Goal: Transaction & Acquisition: Purchase product/service

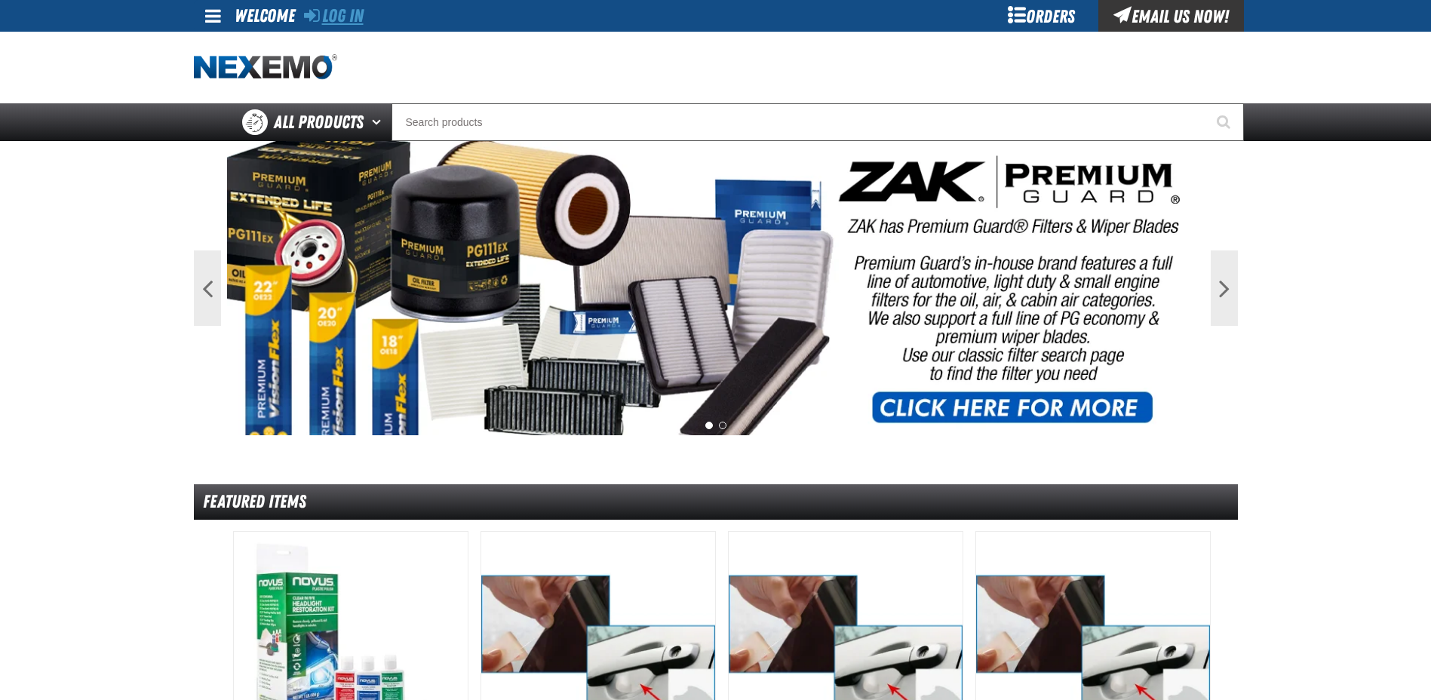
click at [360, 19] on link "Log In" at bounding box center [334, 15] width 60 height 21
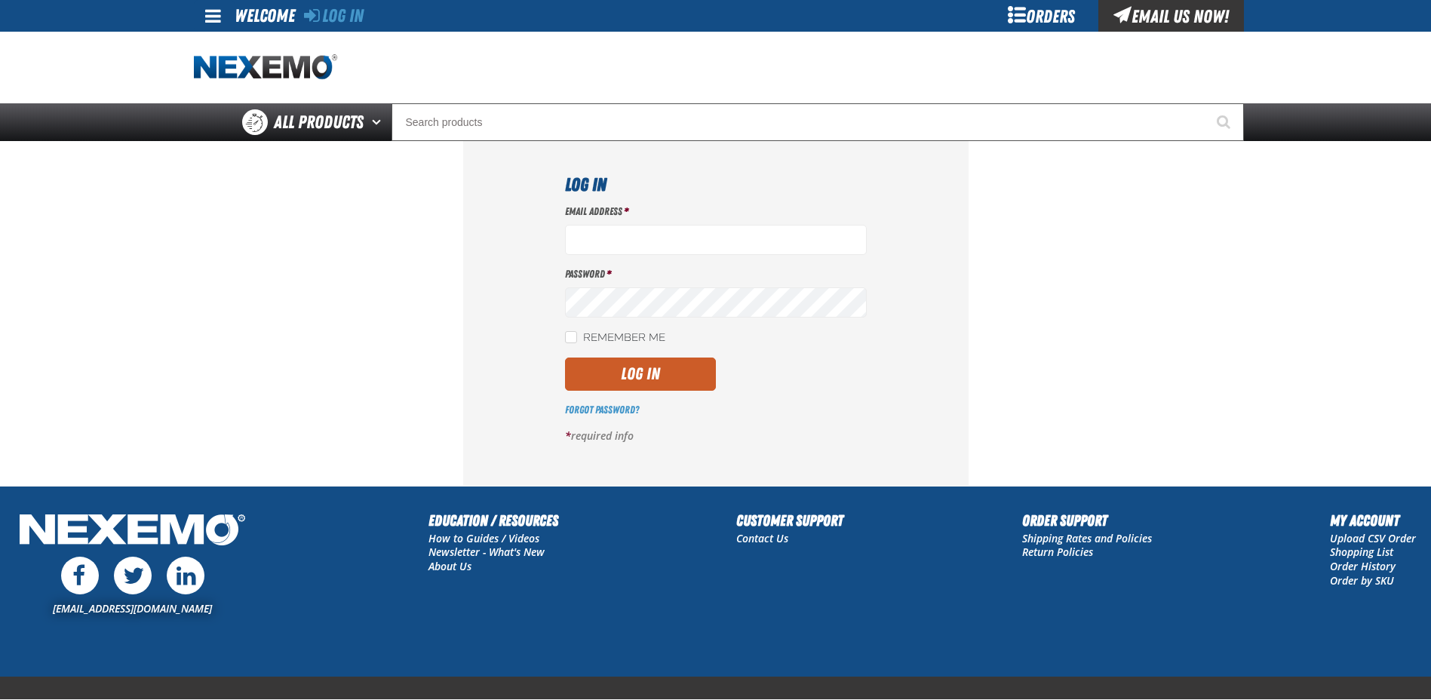
click at [650, 255] on div "Email Address * Password * Remember Me Log In Forgot Password? *" at bounding box center [716, 329] width 302 height 250
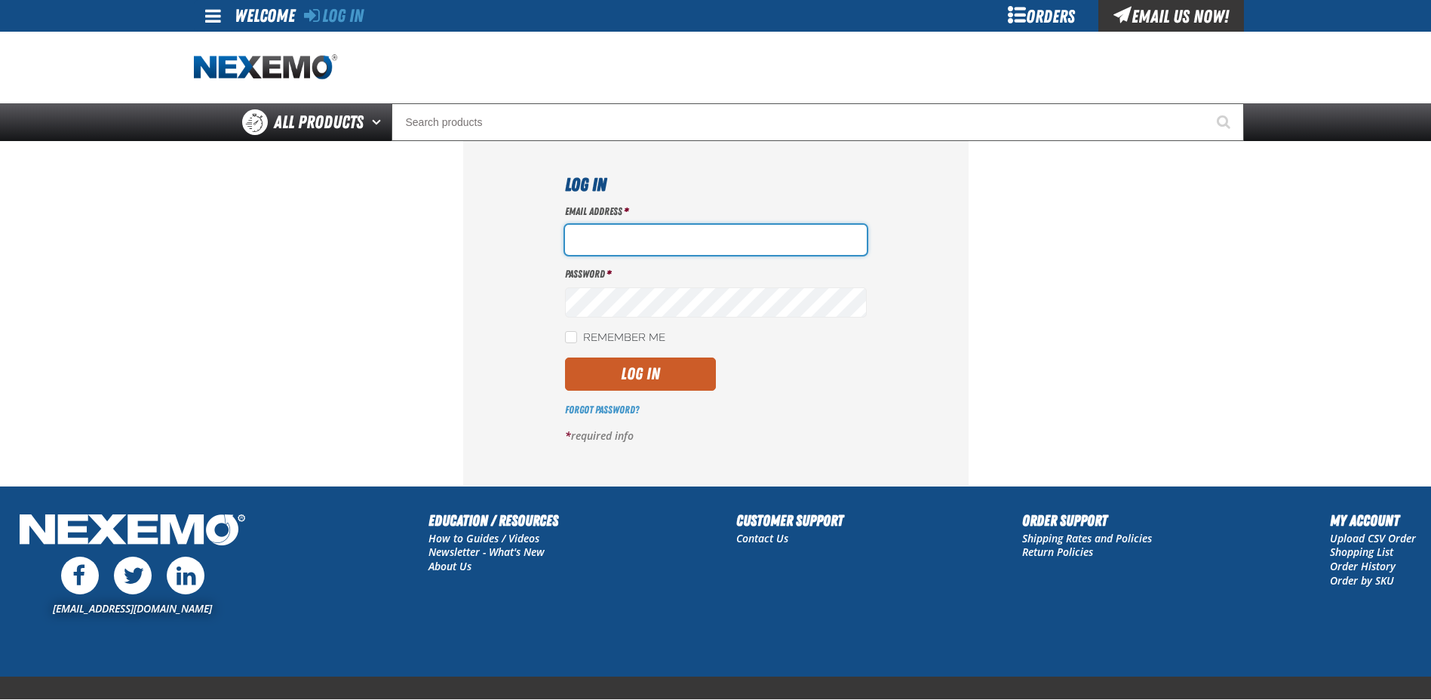
click at [651, 247] on input "Email Address *" at bounding box center [716, 240] width 302 height 30
type input "[EMAIL_ADDRESS][DOMAIN_NAME]"
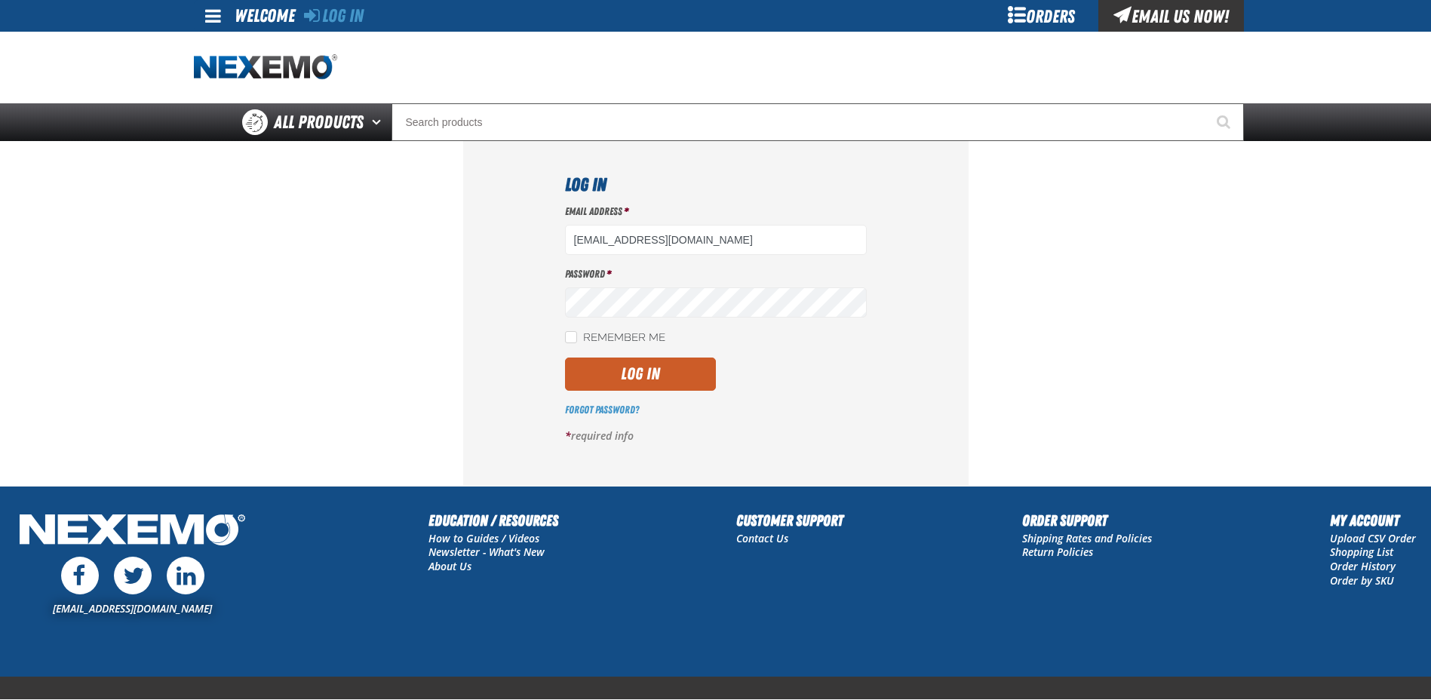
click at [618, 345] on label "Remember Me" at bounding box center [615, 338] width 100 height 14
click at [577, 343] on input "Remember Me" at bounding box center [571, 337] width 12 height 12
checkbox input "true"
click at [658, 374] on button "Log In" at bounding box center [640, 374] width 151 height 33
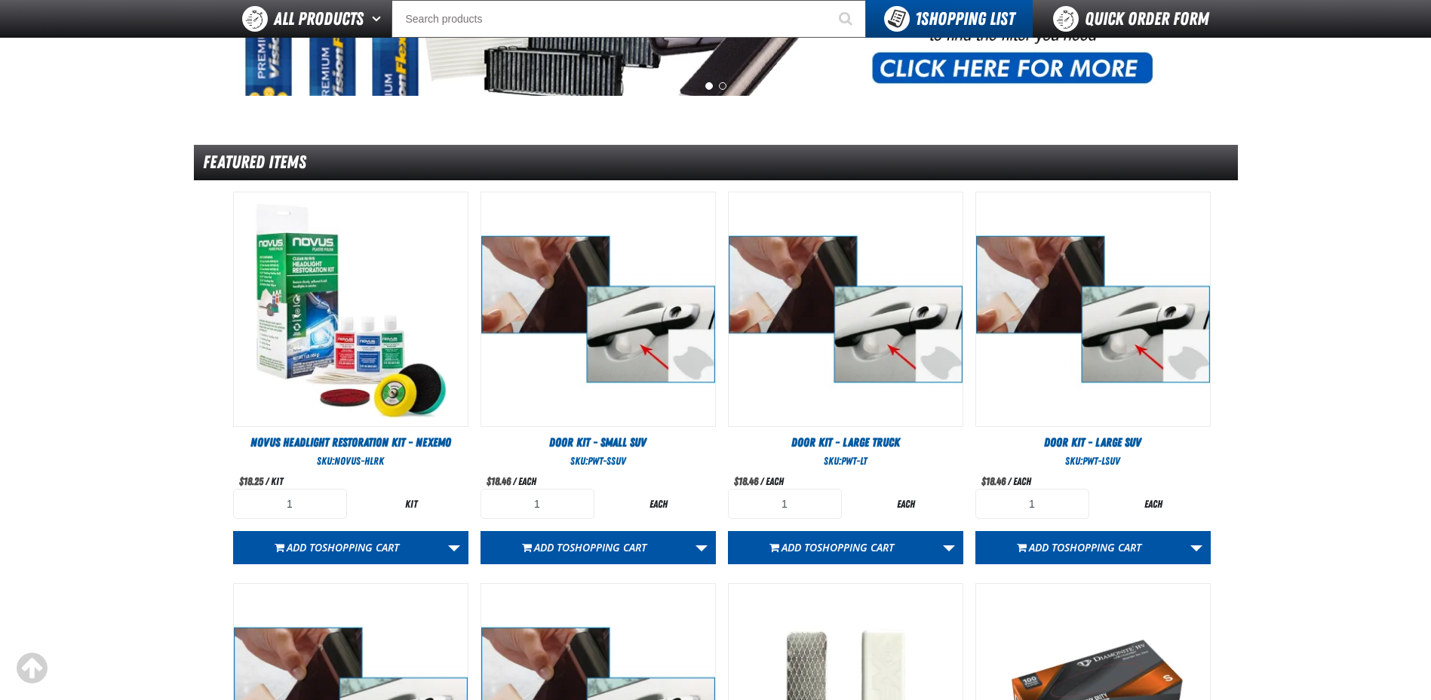
scroll to position [679, 0]
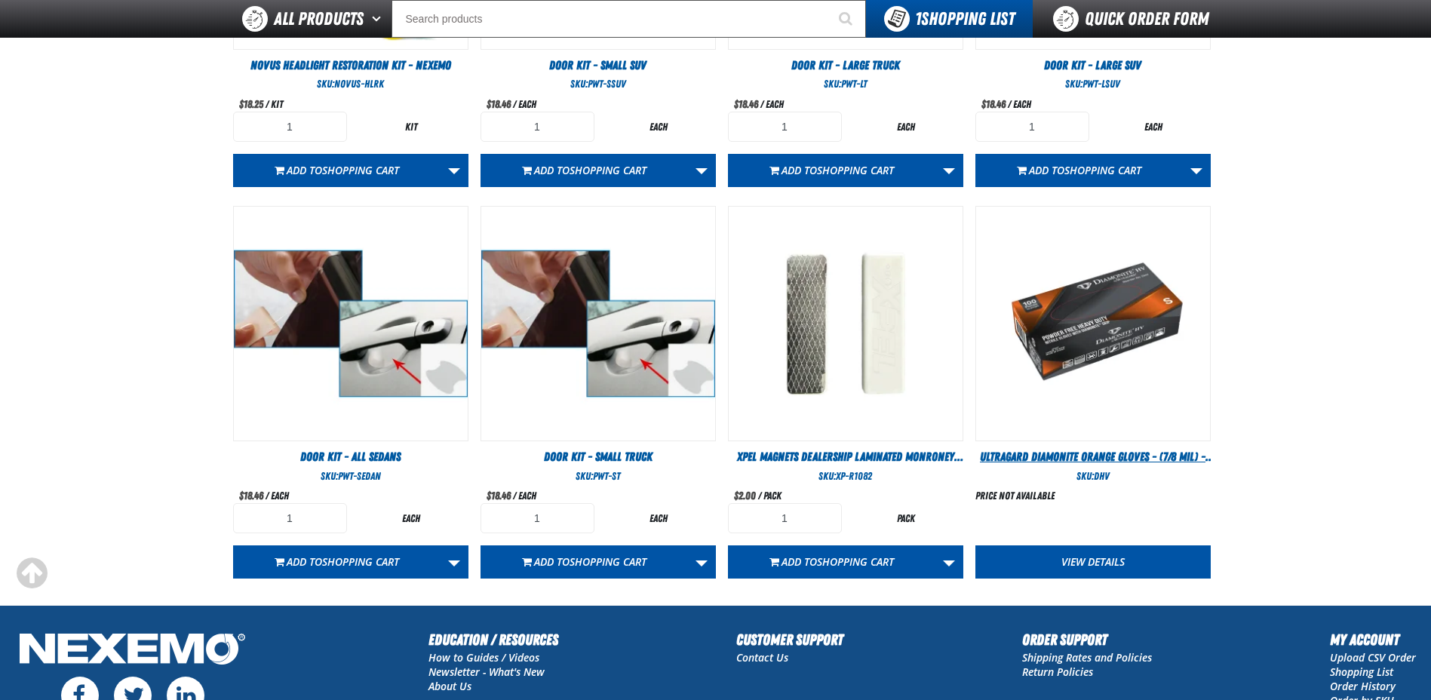
click at [1093, 453] on span "Ultragard Diamonite Orange Gloves - (7/8 mil) - (100 gloves per box MIN 10 box …" at bounding box center [1097, 465] width 235 height 31
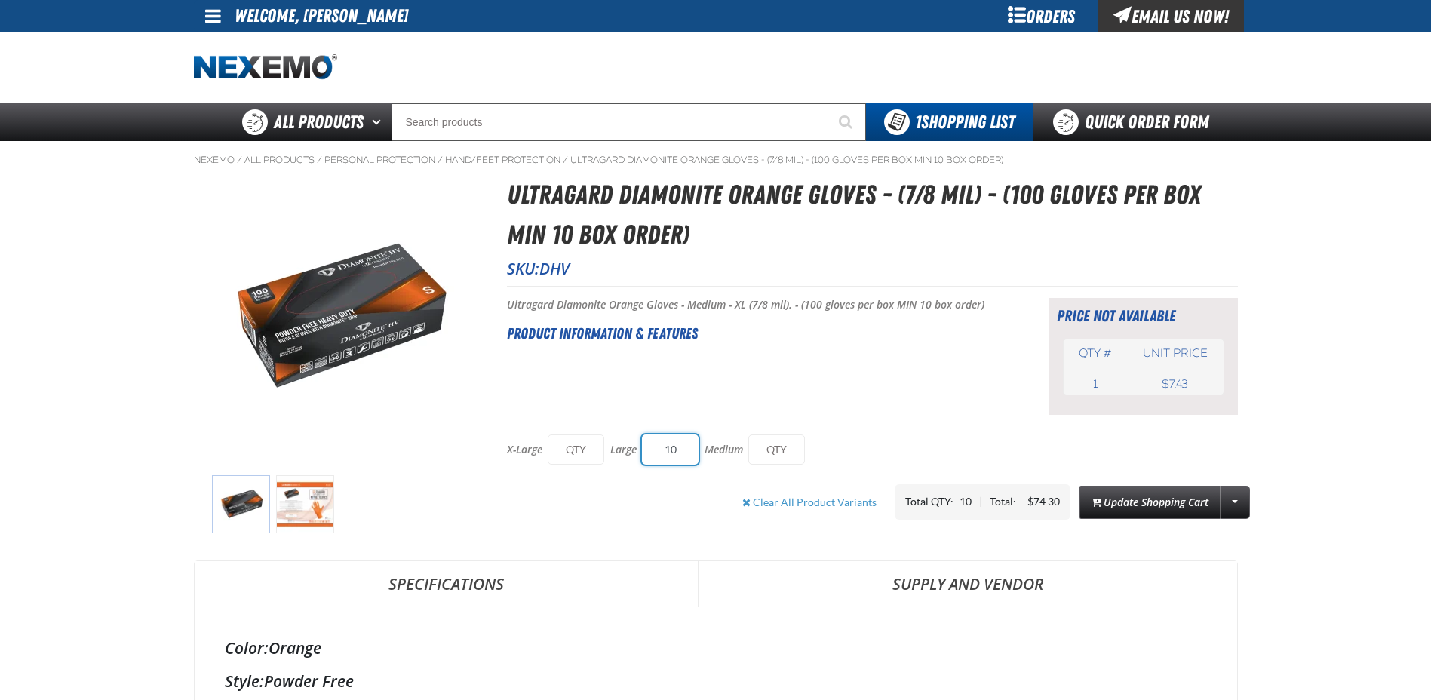
click at [684, 449] on input "10" at bounding box center [670, 449] width 57 height 30
click at [651, 490] on div "Clear All Product Variants Total QTY: 0 | Total: $0.00 Update Shopping Cart Upd…" at bounding box center [872, 501] width 731 height 35
click at [904, 324] on h2 "Product Information & Features" at bounding box center [759, 333] width 505 height 23
click at [308, 497] on img at bounding box center [305, 504] width 58 height 58
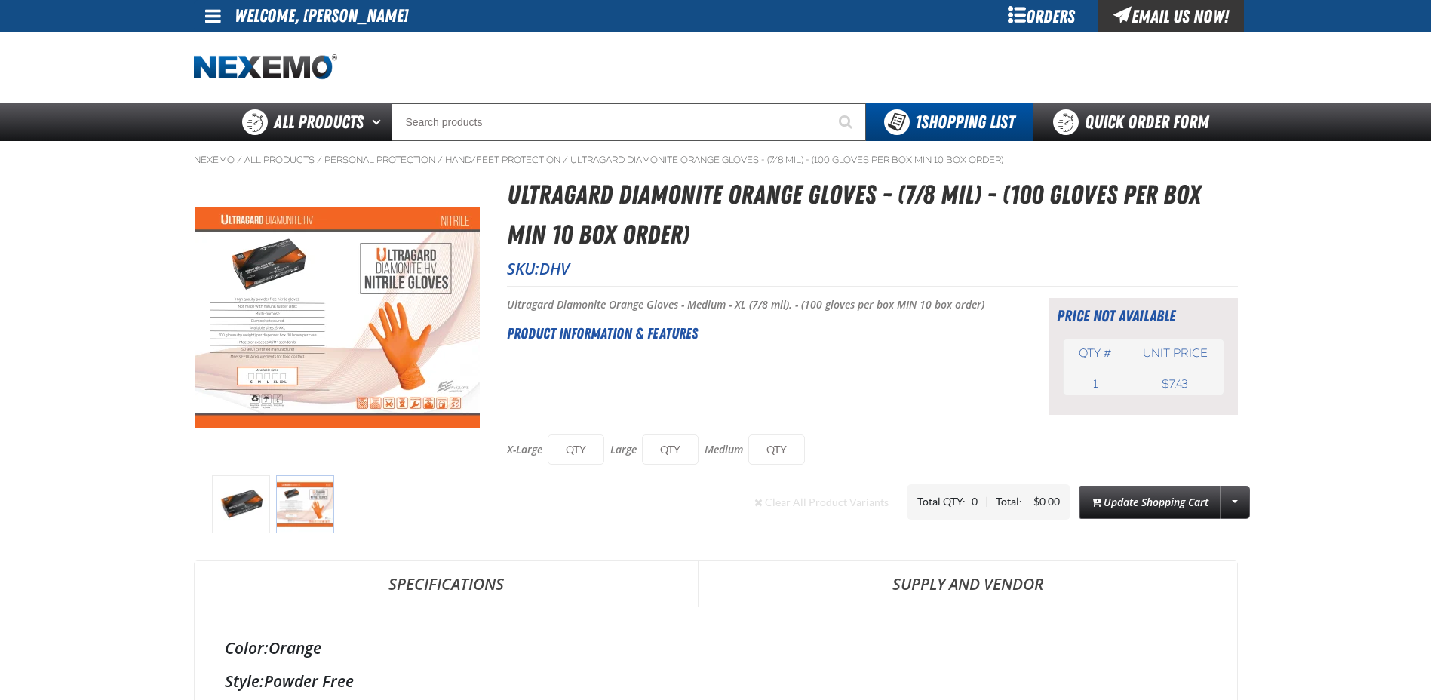
click at [737, 519] on div "Clear All Product Variants Total QTY: 0 | Total: $0.00 Update Shopping Cart Upd…" at bounding box center [872, 501] width 731 height 35
click at [585, 338] on h2 "Product Information & Features" at bounding box center [759, 333] width 505 height 23
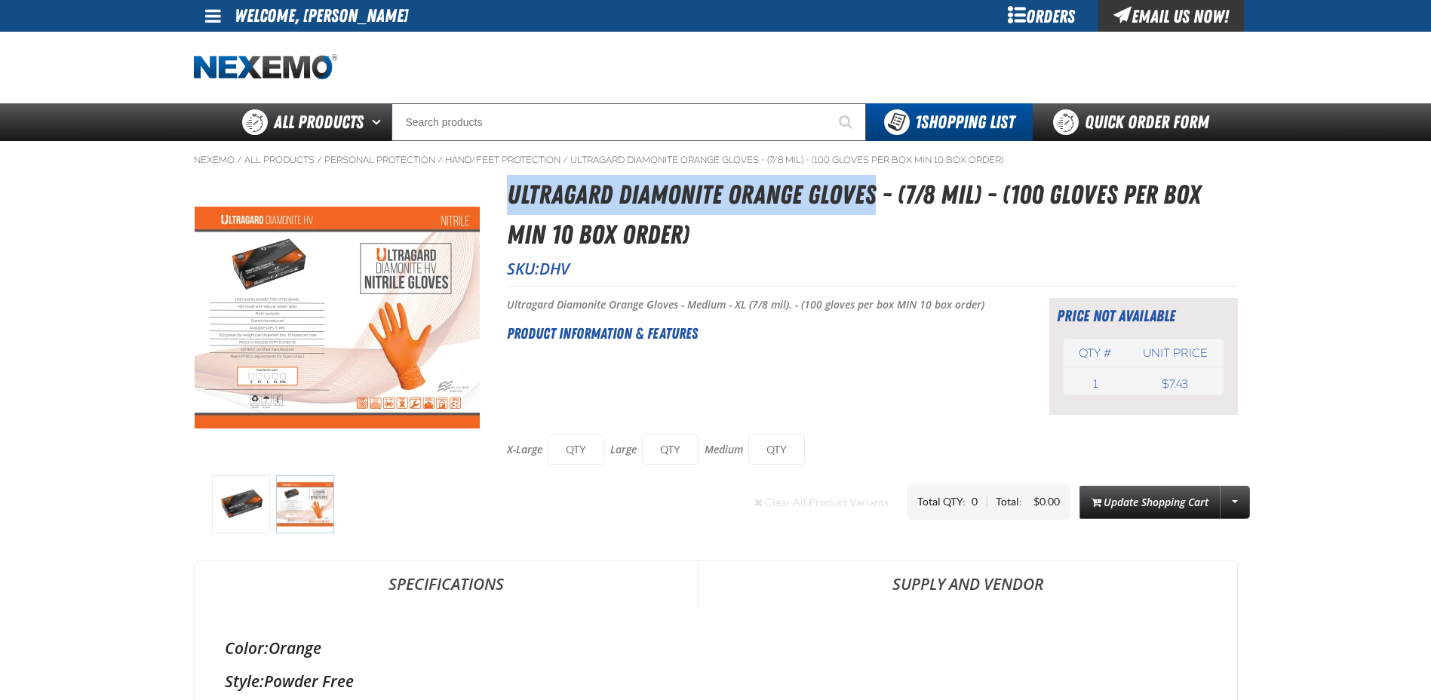
drag, startPoint x: 507, startPoint y: 198, endPoint x: 870, endPoint y: 204, distance: 362.8
click at [870, 204] on h1 "Ultragard Diamonite Orange Gloves - (7/8 mil) - (100 gloves per box MIN 10 box …" at bounding box center [872, 214] width 731 height 79
drag, startPoint x: 870, startPoint y: 204, endPoint x: 859, endPoint y: 196, distance: 13.0
copy h1 "Ultragard Diamonite Orange Gloves"
